Goal: Task Accomplishment & Management: Manage account settings

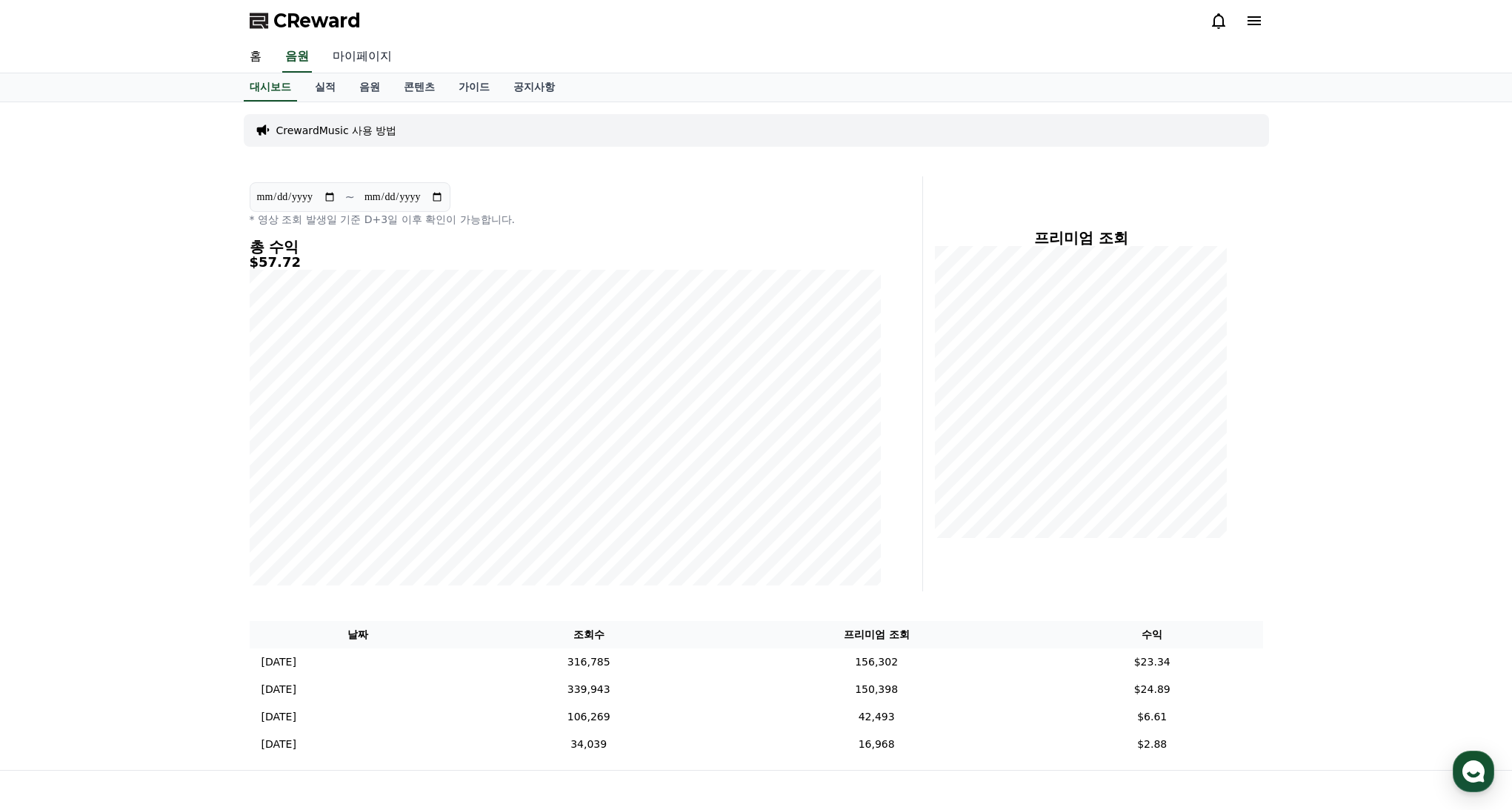
click at [352, 47] on link "마이페이지" at bounding box center [362, 57] width 83 height 31
select select "**********"
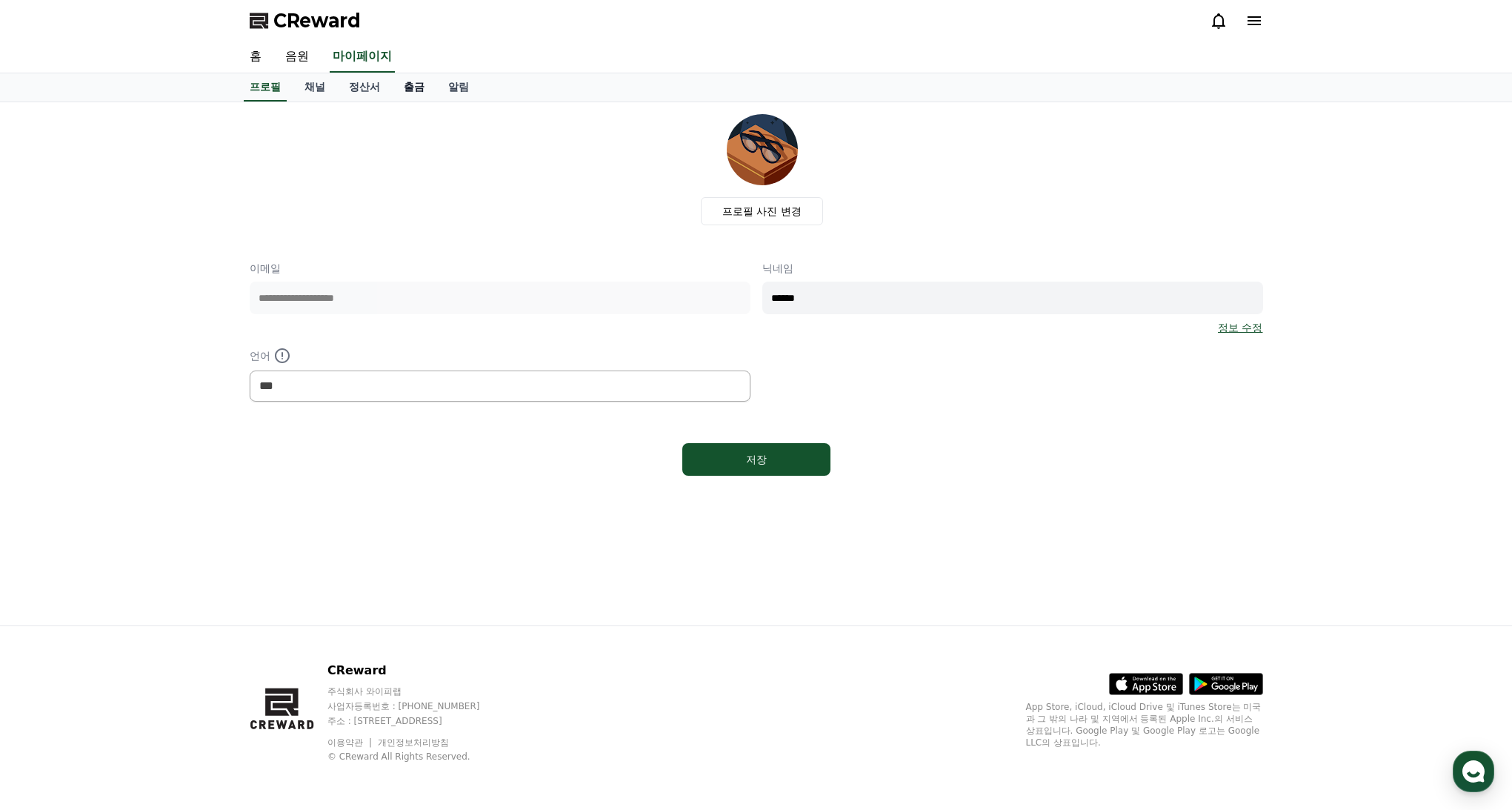
click at [396, 95] on link "출금" at bounding box center [414, 88] width 45 height 28
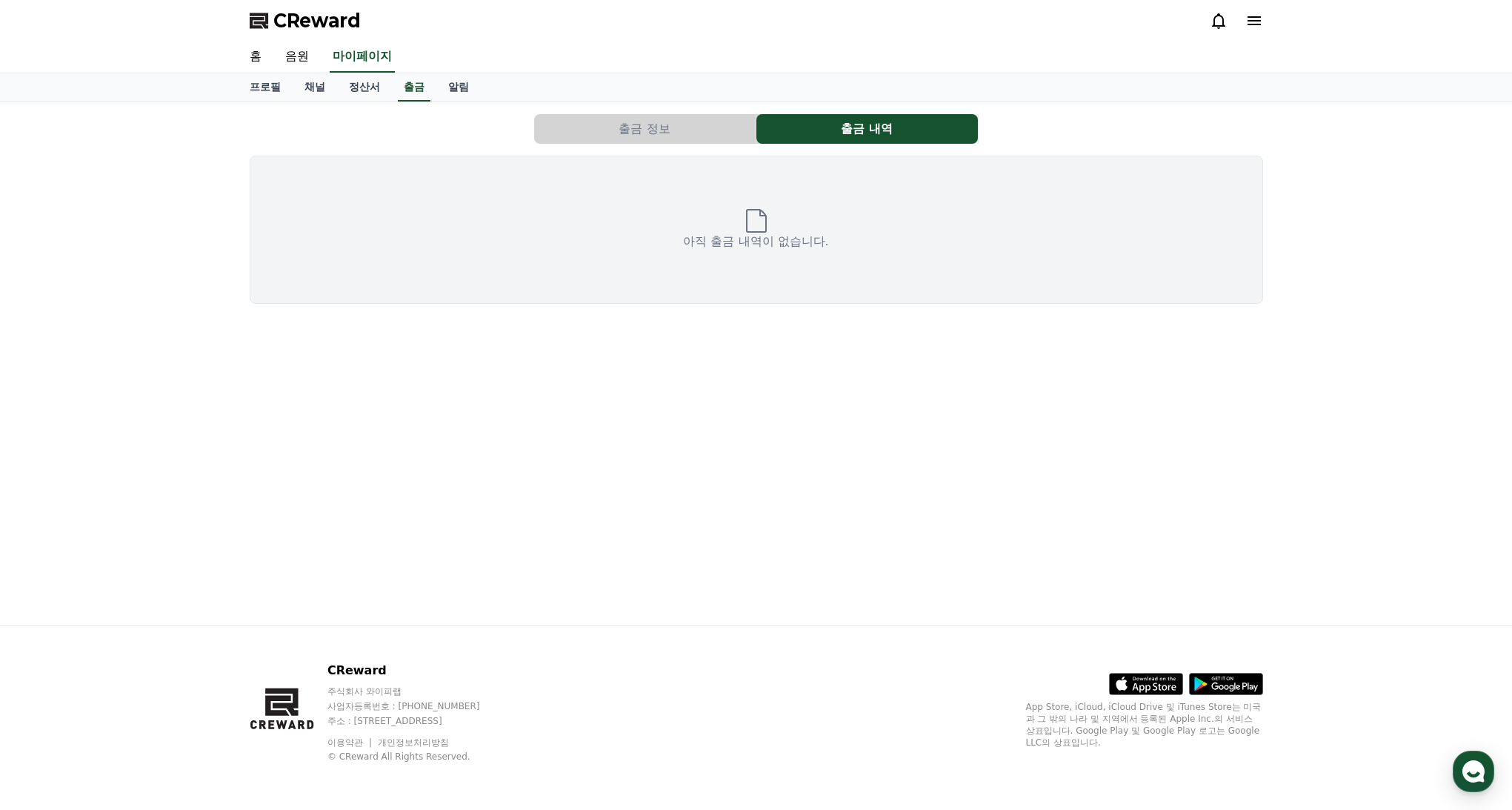
click at [179, 148] on div "출금 정보 출금 내역 아직 출금 내역이 없습니다." at bounding box center [756, 364] width 1512 height 523
